Goal: Task Accomplishment & Management: Manage account settings

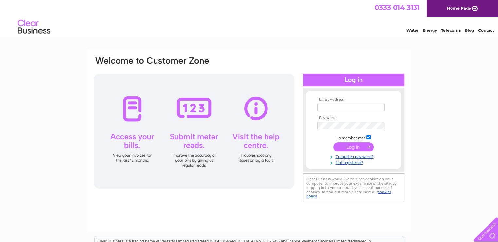
type input "info@goldenballhotel.co.uk"
click at [348, 146] on input "submit" at bounding box center [353, 146] width 40 height 9
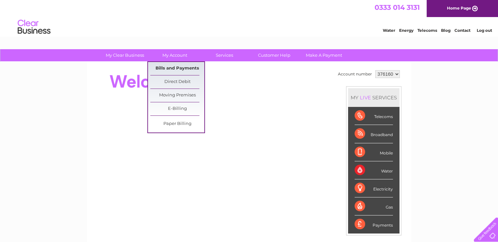
click at [185, 67] on link "Bills and Payments" at bounding box center [177, 68] width 54 height 13
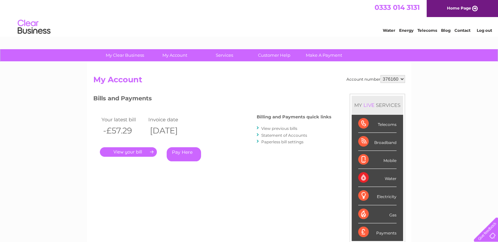
click at [129, 152] on link "." at bounding box center [128, 151] width 57 height 9
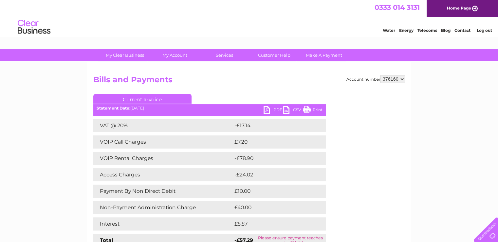
click at [405, 202] on div "Account number 376160 Bills and Payments Current Invoice PDF CSV Print £7.20" at bounding box center [249, 167] width 312 height 184
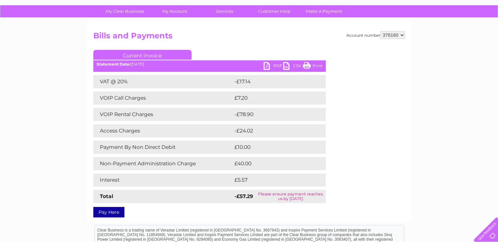
scroll to position [35, 0]
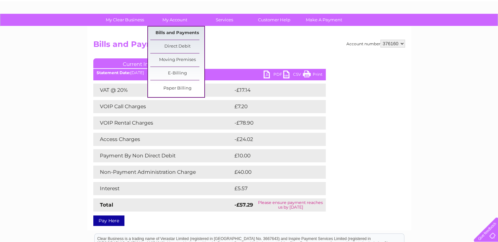
click at [172, 30] on link "Bills and Payments" at bounding box center [177, 33] width 54 height 13
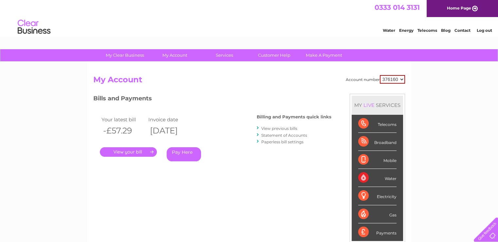
click at [284, 133] on link "Statement of Accounts" at bounding box center [284, 135] width 46 height 5
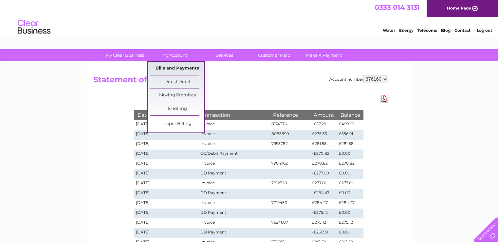
click at [175, 68] on link "Bills and Payments" at bounding box center [177, 68] width 54 height 13
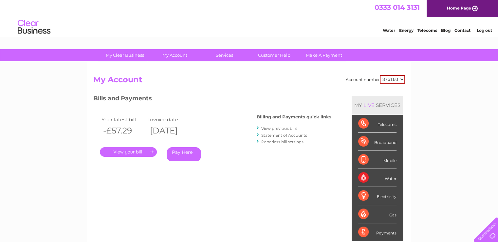
click at [283, 129] on link "View previous bills" at bounding box center [279, 128] width 36 height 5
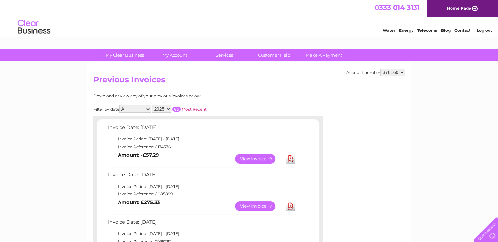
click at [258, 203] on link "View" at bounding box center [259, 205] width 48 height 9
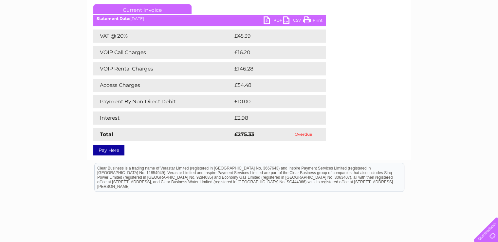
scroll to position [91, 0]
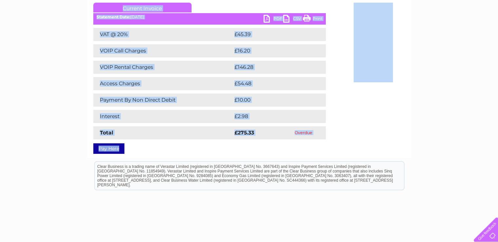
drag, startPoint x: 192, startPoint y: 150, endPoint x: 156, endPoint y: 152, distance: 35.8
click at [156, 152] on div "Account number 376160 Bills and Payments Current Invoice PDF CSV Print VAT @ 20%" at bounding box center [249, 64] width 324 height 187
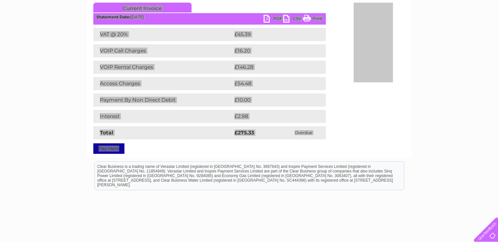
click at [32, 167] on html "Clear Business is a trading name of Verastar Limited (registered in [GEOGRAPHIC…" at bounding box center [249, 178] width 498 height 42
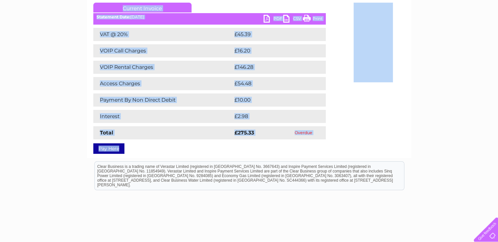
click at [270, 19] on link "PDF" at bounding box center [274, 19] width 20 height 9
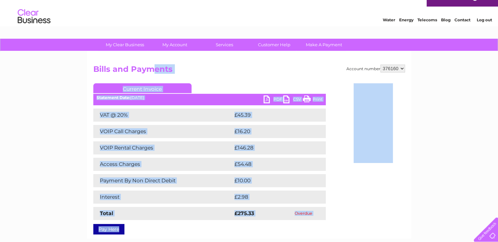
scroll to position [0, 0]
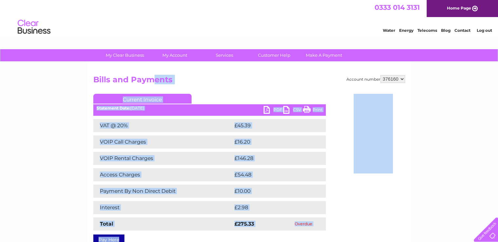
click at [268, 79] on h2 "Bills and Payments" at bounding box center [249, 81] width 312 height 12
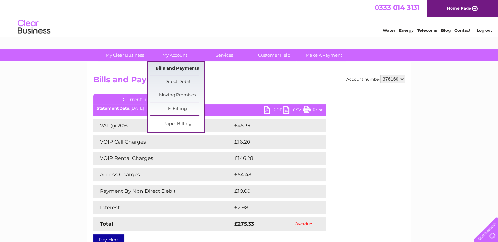
click at [175, 65] on link "Bills and Payments" at bounding box center [177, 68] width 54 height 13
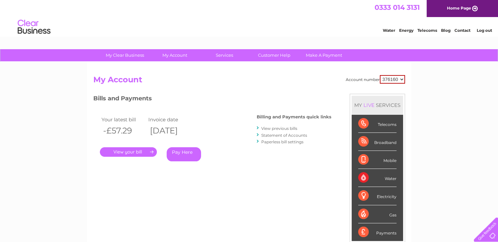
click at [130, 152] on link "." at bounding box center [128, 151] width 57 height 9
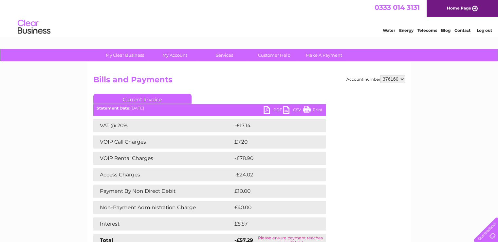
click at [276, 110] on link "PDF" at bounding box center [274, 110] width 20 height 9
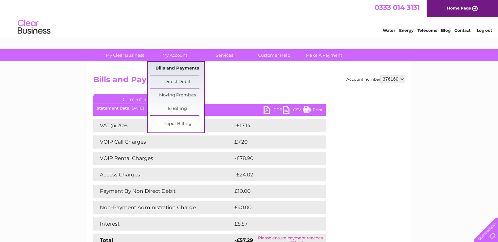
click at [178, 67] on link "Bills and Payments" at bounding box center [177, 68] width 54 height 13
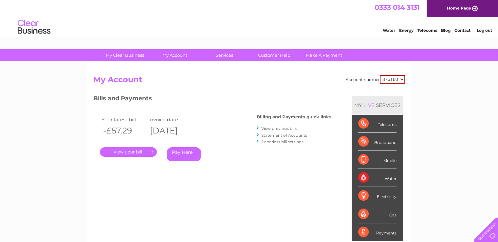
click at [282, 128] on link "View previous bills" at bounding box center [279, 128] width 36 height 5
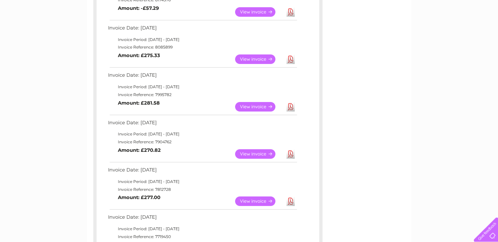
scroll to position [157, 0]
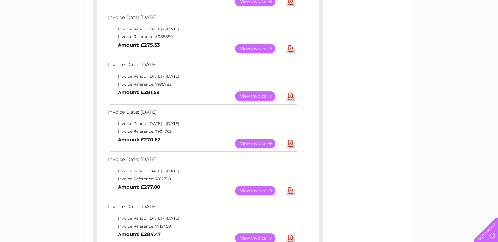
click at [259, 95] on link "View" at bounding box center [259, 95] width 48 height 9
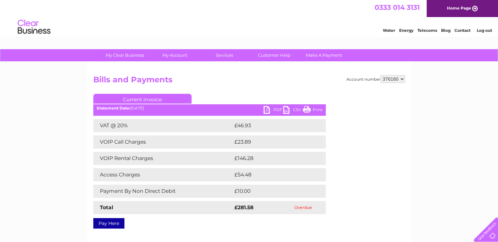
click at [272, 111] on link "PDF" at bounding box center [274, 110] width 20 height 9
click at [486, 28] on link "Log out" at bounding box center [483, 30] width 15 height 5
